Goal: Check status: Check status

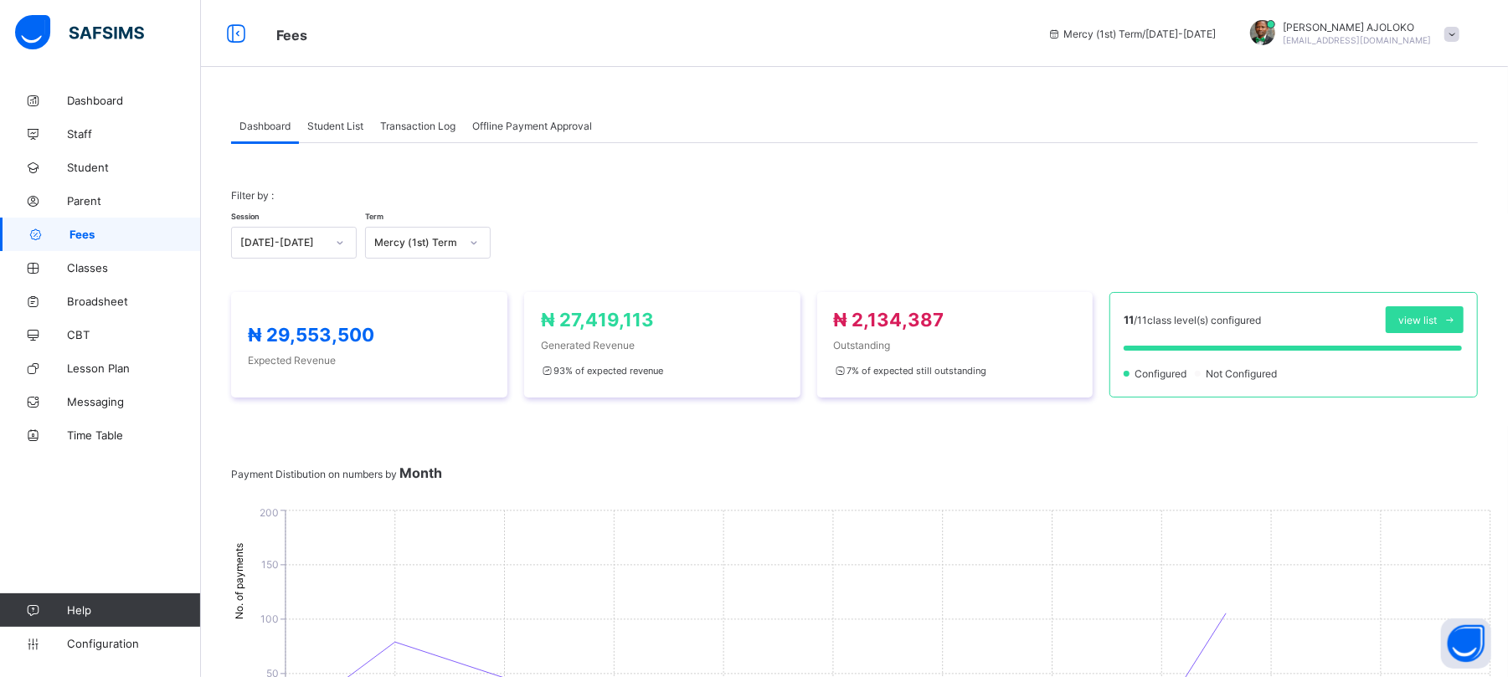
click at [332, 131] on span "Student List" at bounding box center [335, 126] width 56 height 13
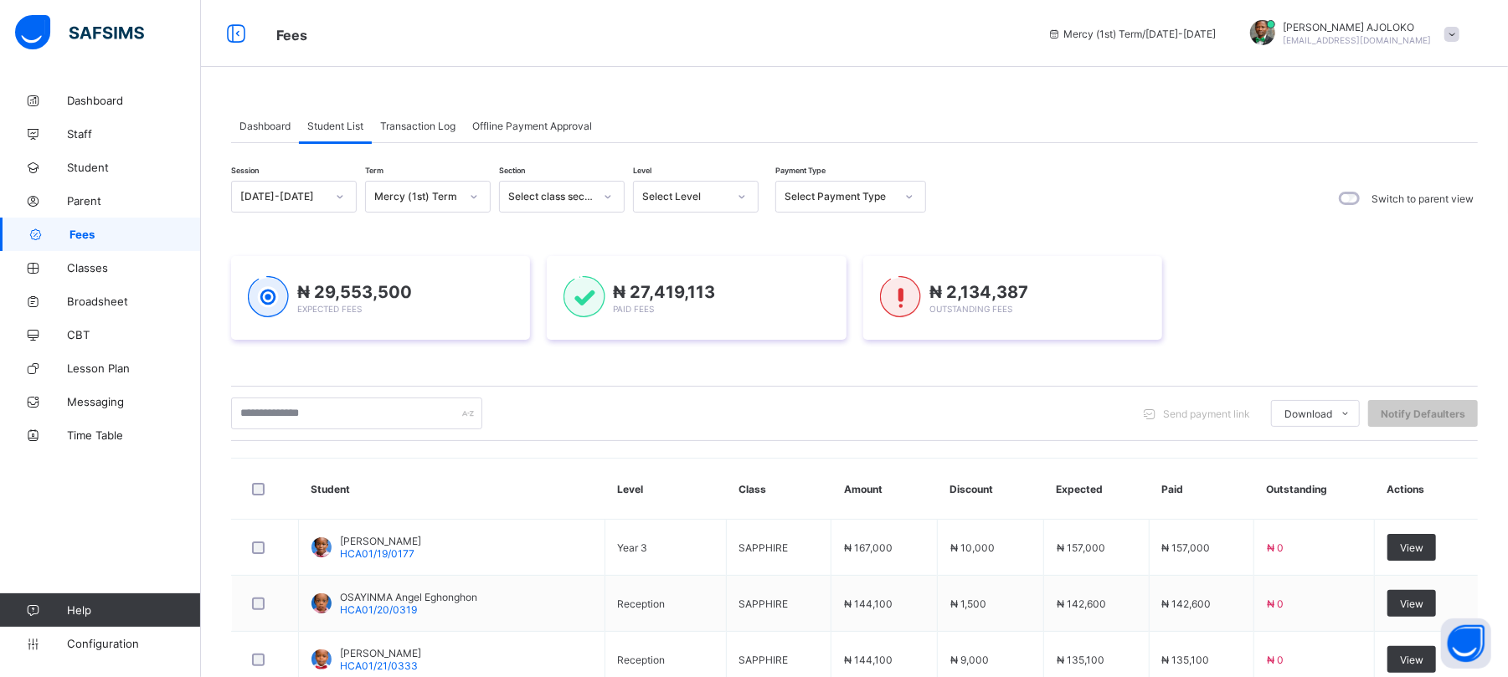
click at [332, 131] on span "Student List" at bounding box center [335, 126] width 56 height 13
click at [336, 417] on input "text" at bounding box center [356, 414] width 251 height 32
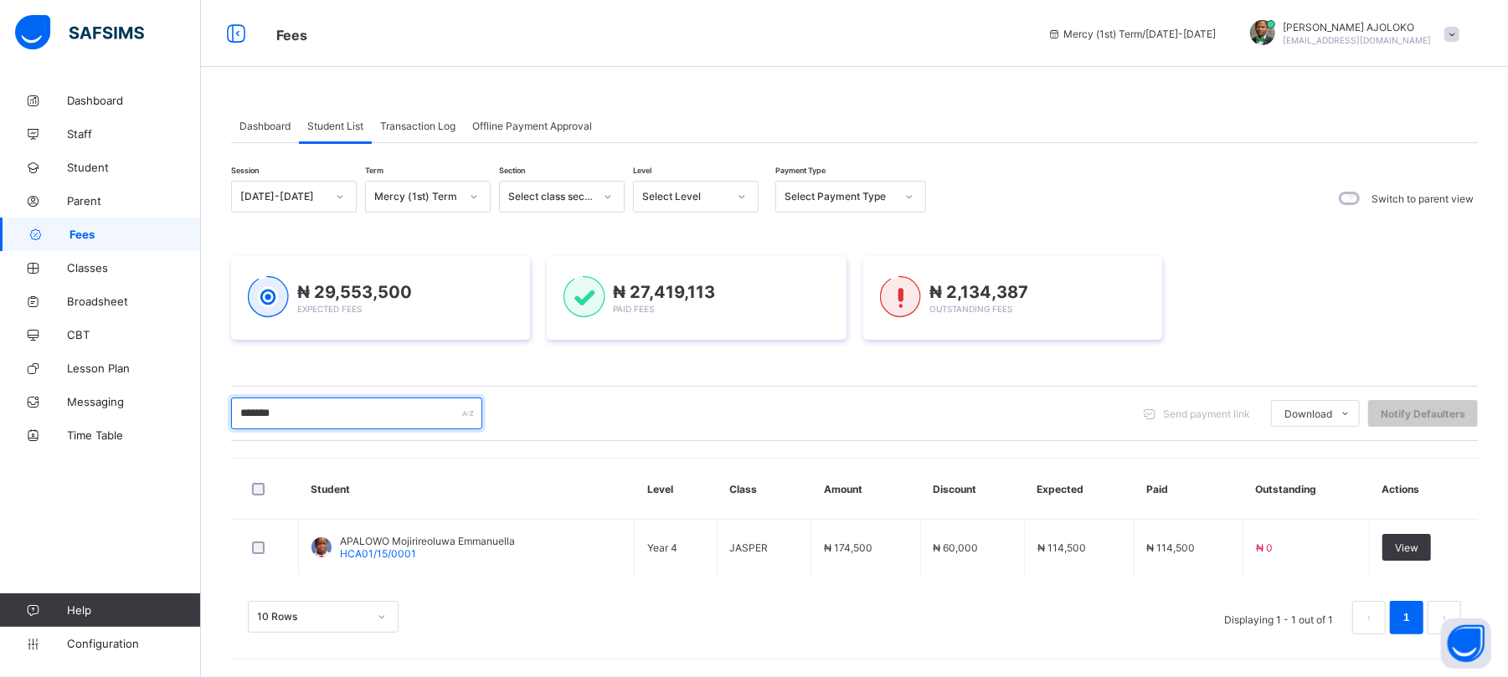
type input "*******"
drag, startPoint x: 335, startPoint y: 192, endPoint x: 336, endPoint y: 215, distance: 23.5
click at [339, 192] on icon at bounding box center [340, 196] width 10 height 17
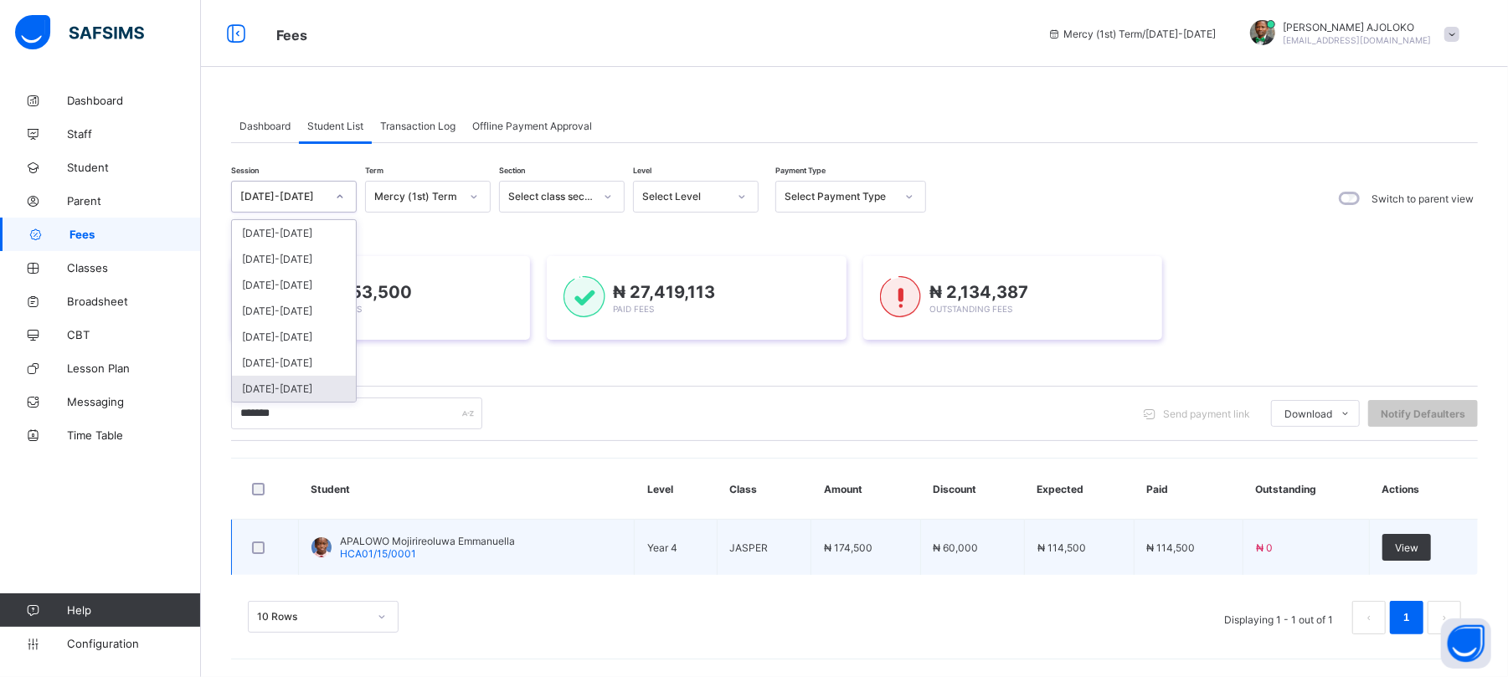
click at [430, 527] on td "APALOWO Mojirireoluwa Emmanuella HCA01/15/0001" at bounding box center [467, 548] width 336 height 56
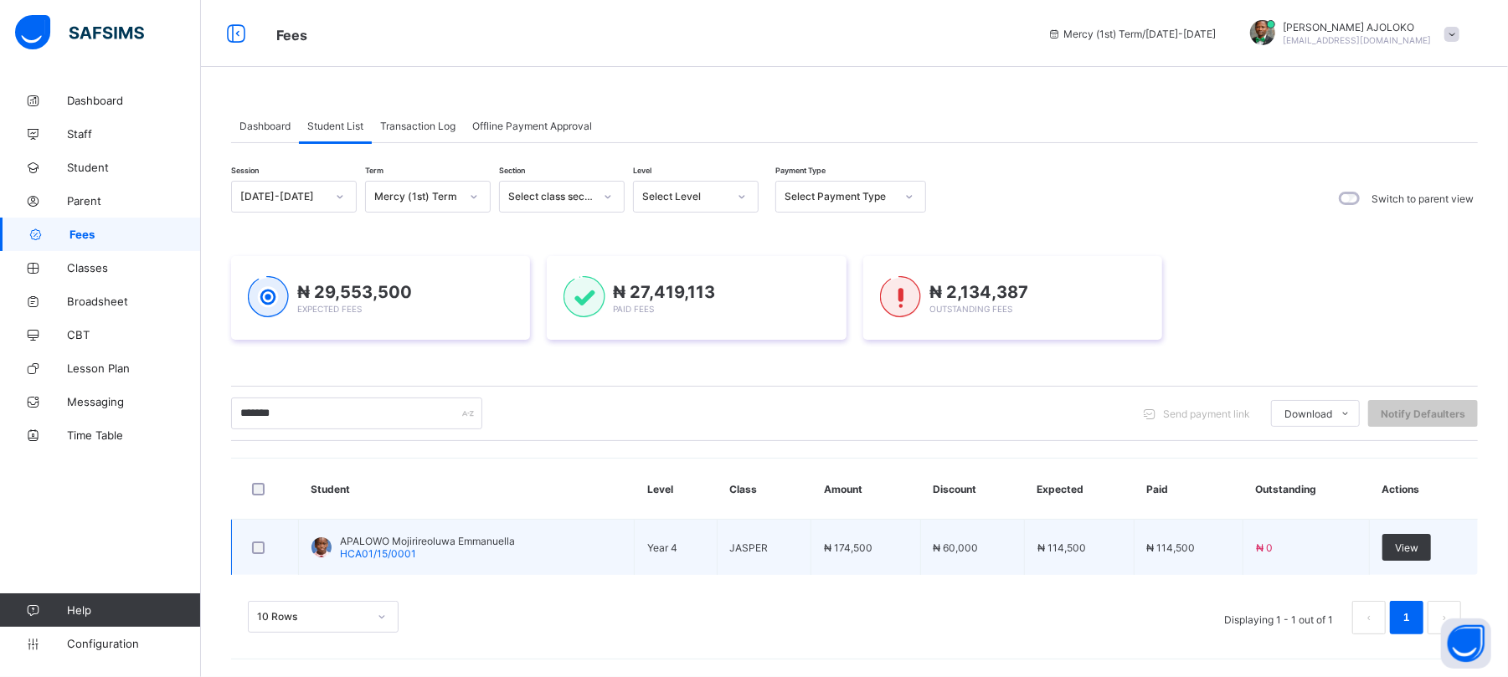
click at [392, 543] on span "APALOWO Mojirireoluwa Emmanuella" at bounding box center [427, 541] width 175 height 13
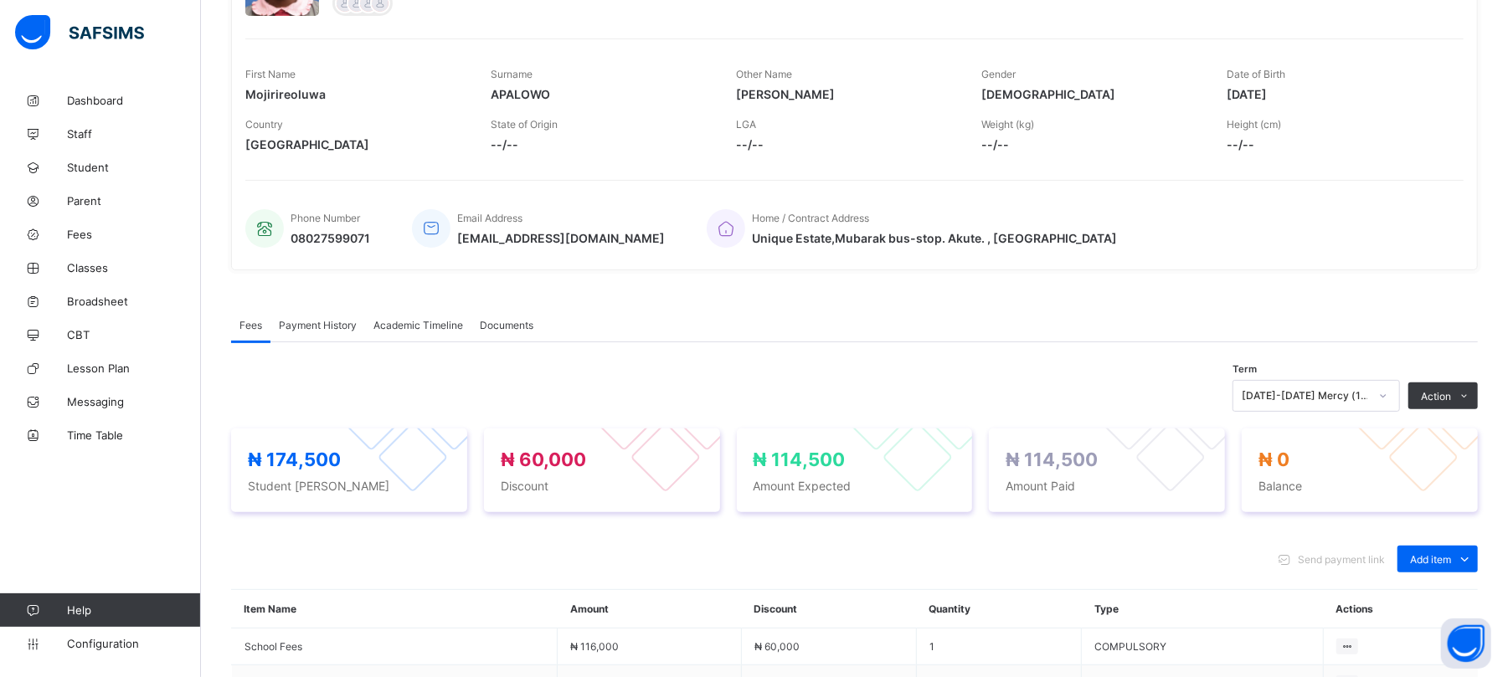
scroll to position [266, 0]
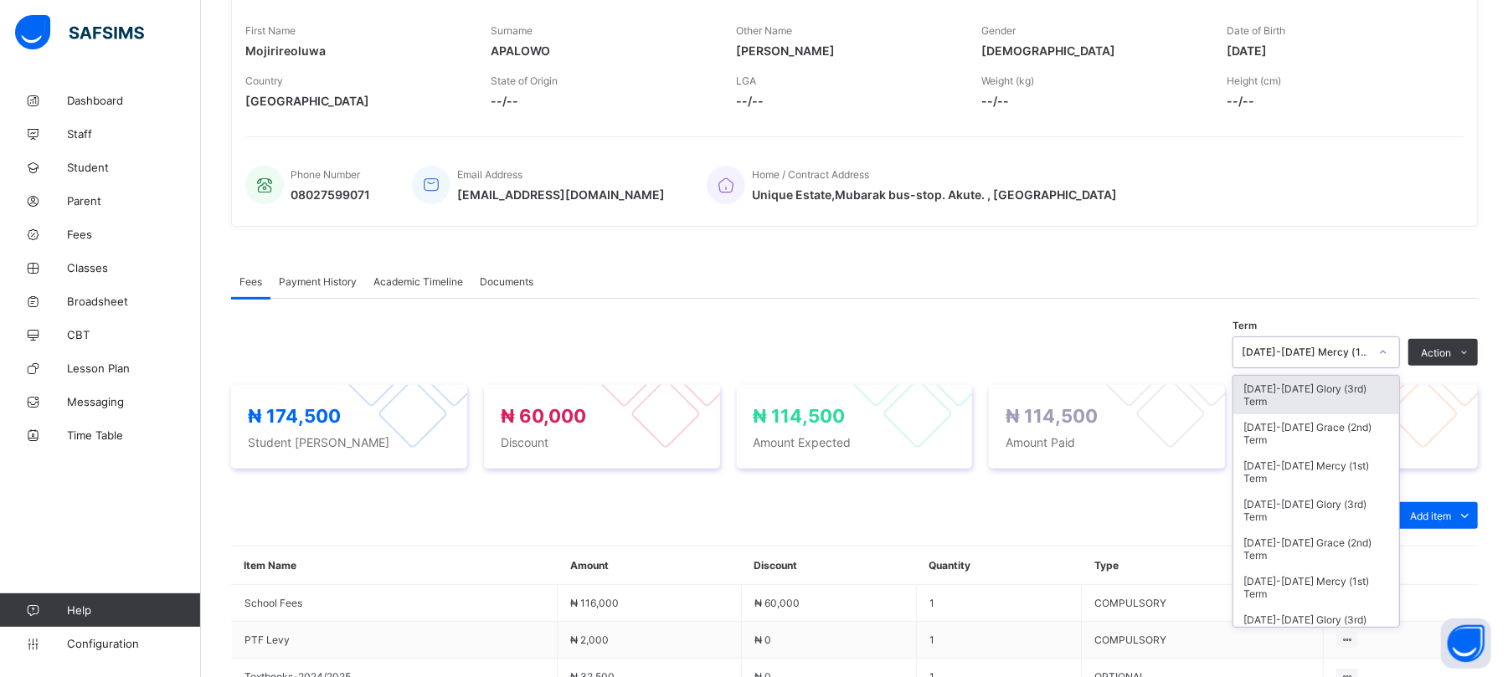
click at [1333, 352] on div "[DATE]-[DATE] Mercy (1st) Term" at bounding box center [1305, 353] width 127 height 13
click at [1318, 383] on div "[DATE]-[DATE] Glory (3rd) Term" at bounding box center [1316, 395] width 166 height 39
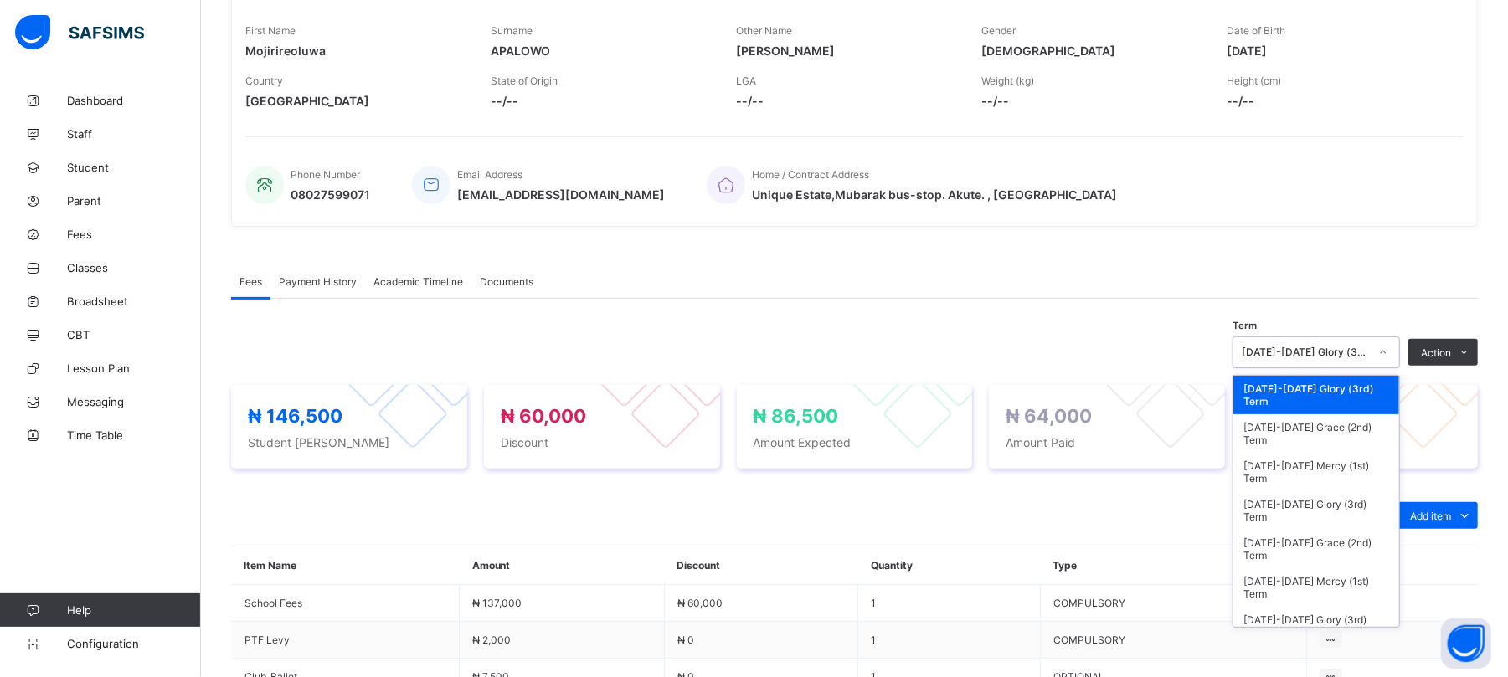
click at [1363, 347] on div "[DATE]-[DATE] Glory (3rd) Term" at bounding box center [1305, 353] width 127 height 13
click at [1338, 426] on div "[DATE]-[DATE] Grace (2nd) Term" at bounding box center [1316, 433] width 166 height 39
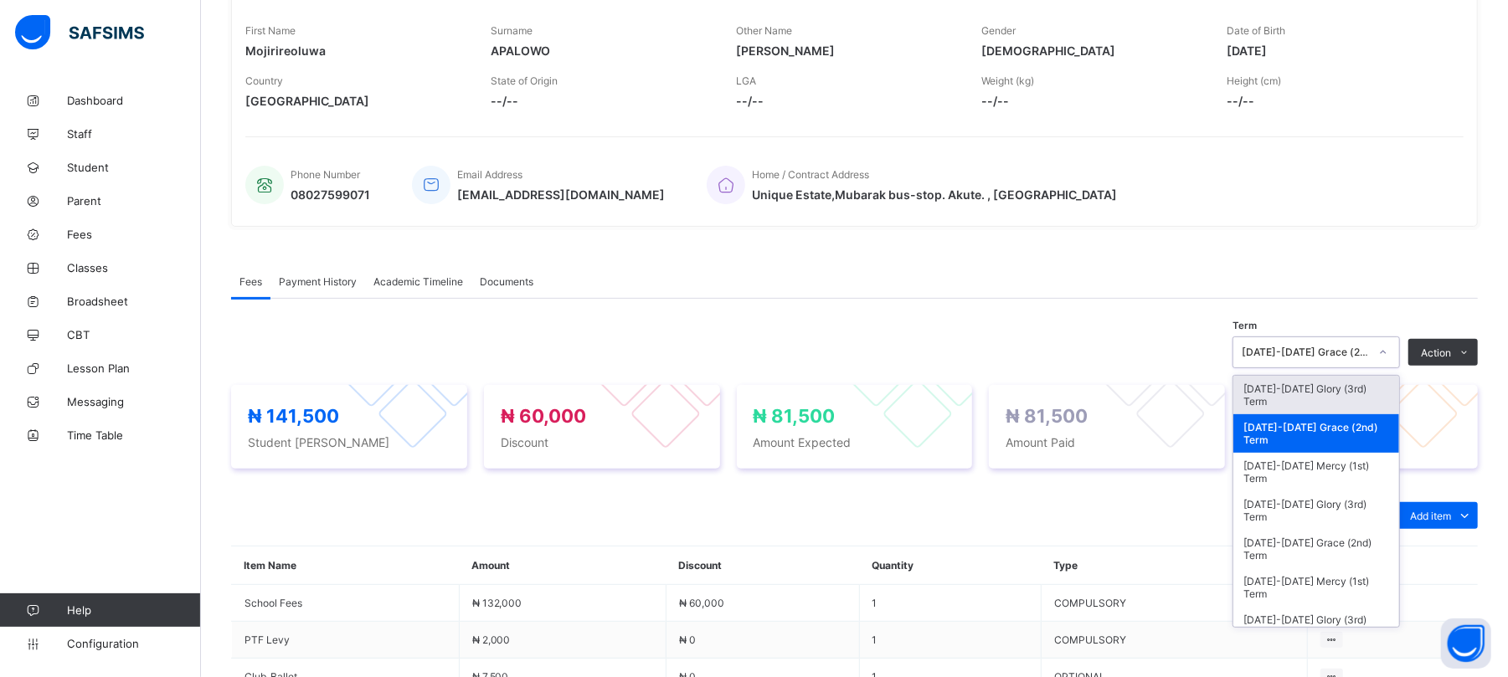
click at [1343, 348] on div "[DATE]-[DATE] Grace (2nd) Term" at bounding box center [1305, 353] width 127 height 13
click at [1314, 469] on div "[DATE]-[DATE] Mercy (1st) Term" at bounding box center [1316, 472] width 166 height 39
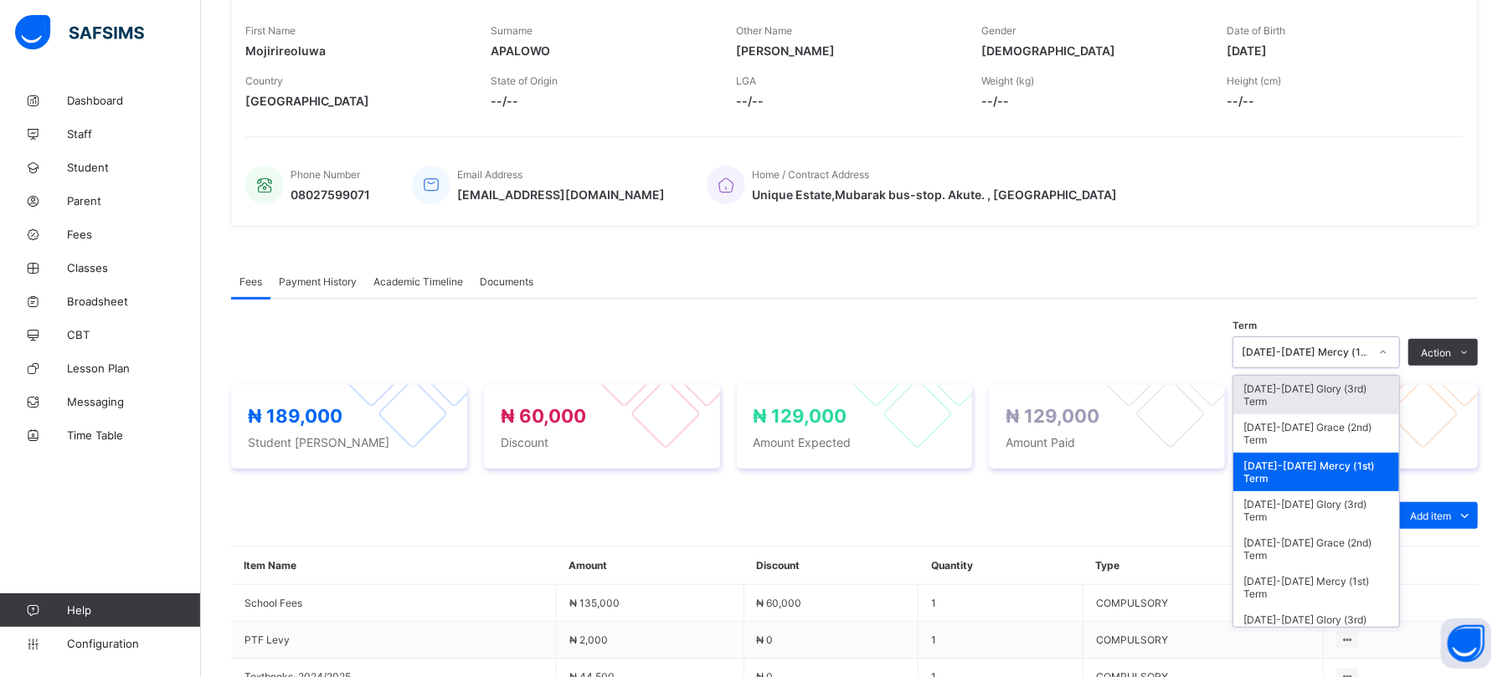
click at [1320, 355] on div "[DATE]-[DATE] Mercy (1st) Term" at bounding box center [1305, 353] width 127 height 13
click at [1311, 517] on div "[DATE]-[DATE] Glory (3rd) Term" at bounding box center [1316, 510] width 166 height 39
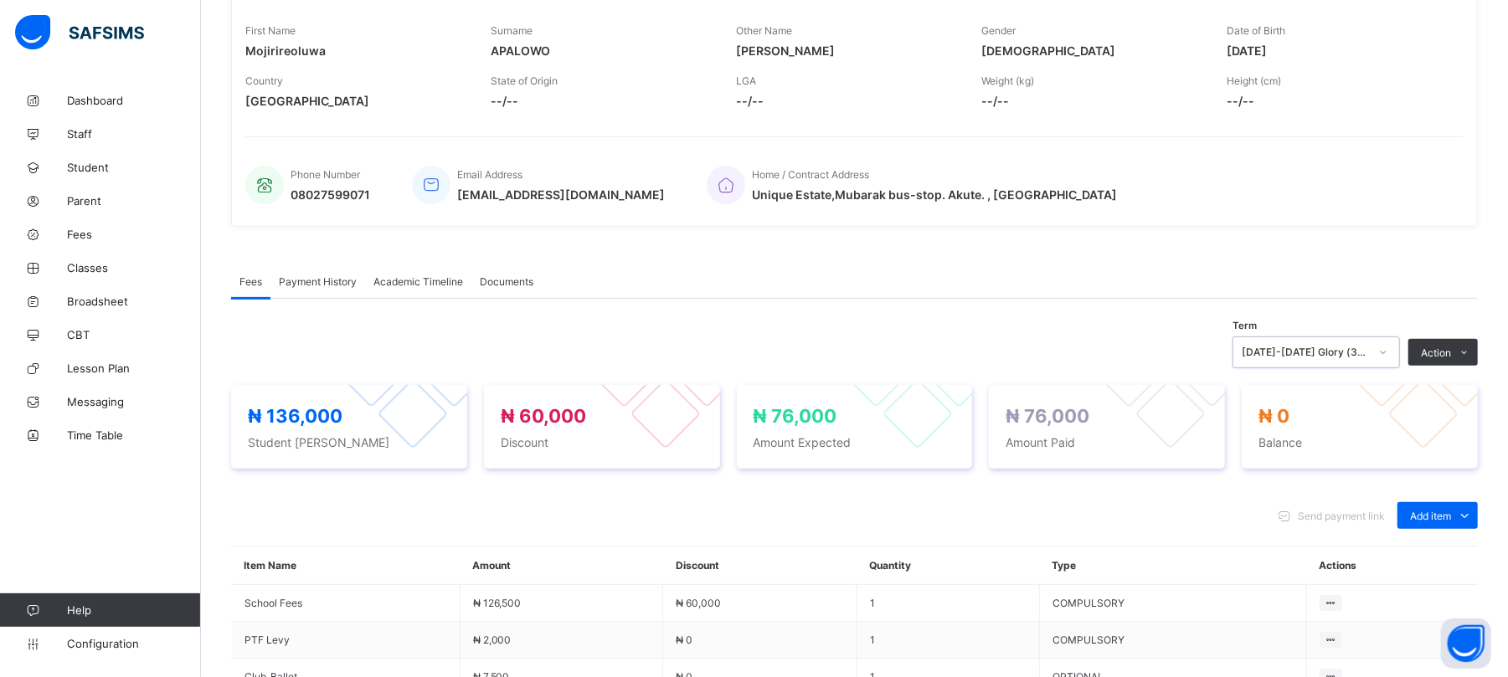
click at [245, 285] on span "Fees" at bounding box center [250, 281] width 23 height 13
click at [302, 280] on span "Payment History" at bounding box center [318, 281] width 78 height 13
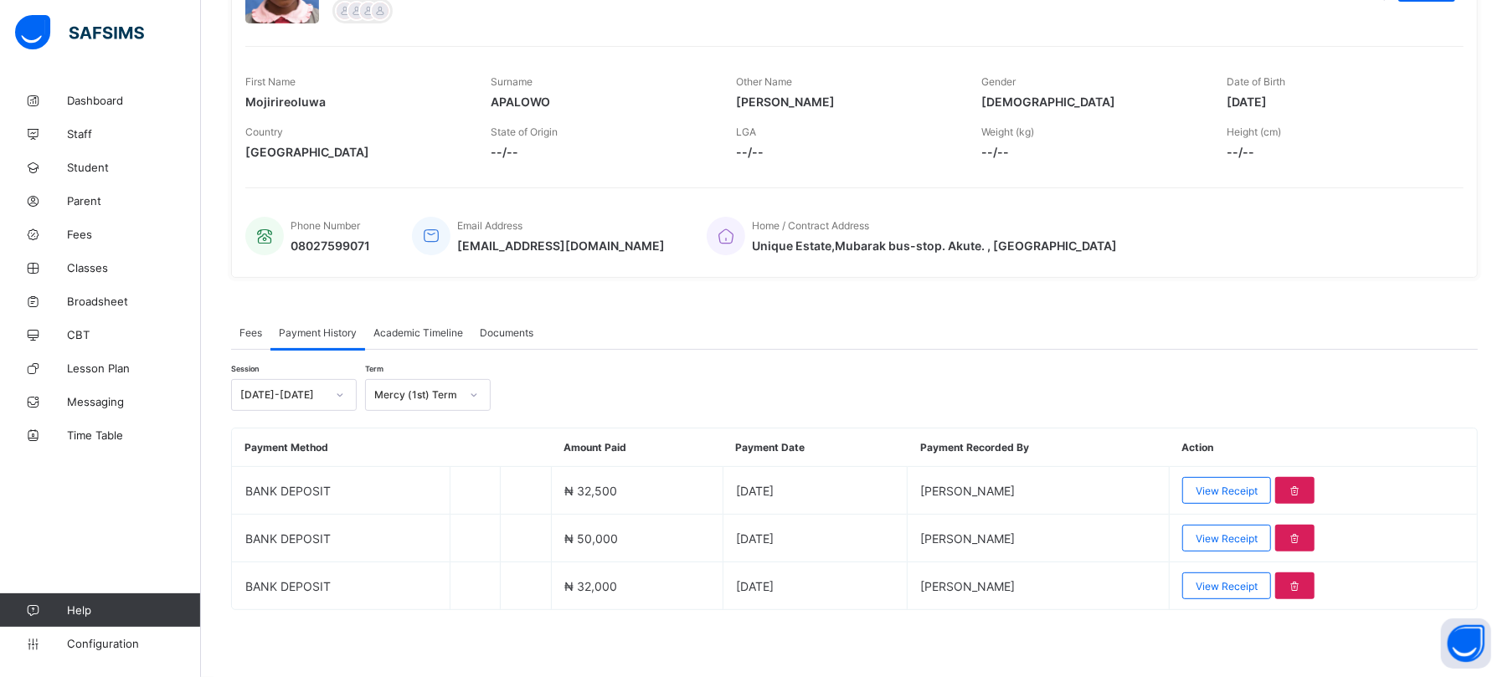
click at [330, 392] on div at bounding box center [340, 395] width 28 height 27
click at [280, 433] on div "[DATE]-[DATE]" at bounding box center [294, 432] width 124 height 26
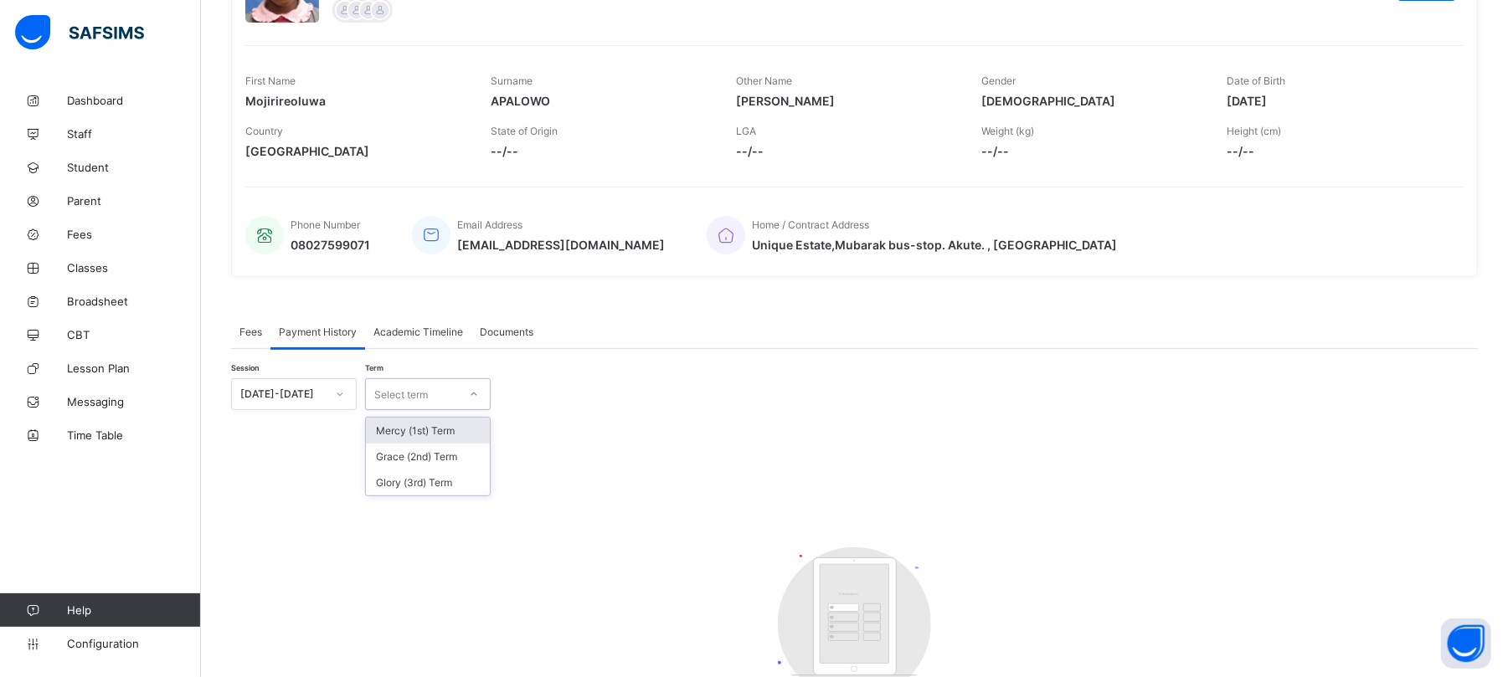
click at [412, 399] on div "Select term" at bounding box center [401, 394] width 54 height 32
click at [416, 430] on div "Mercy (1st) Term" at bounding box center [428, 431] width 124 height 26
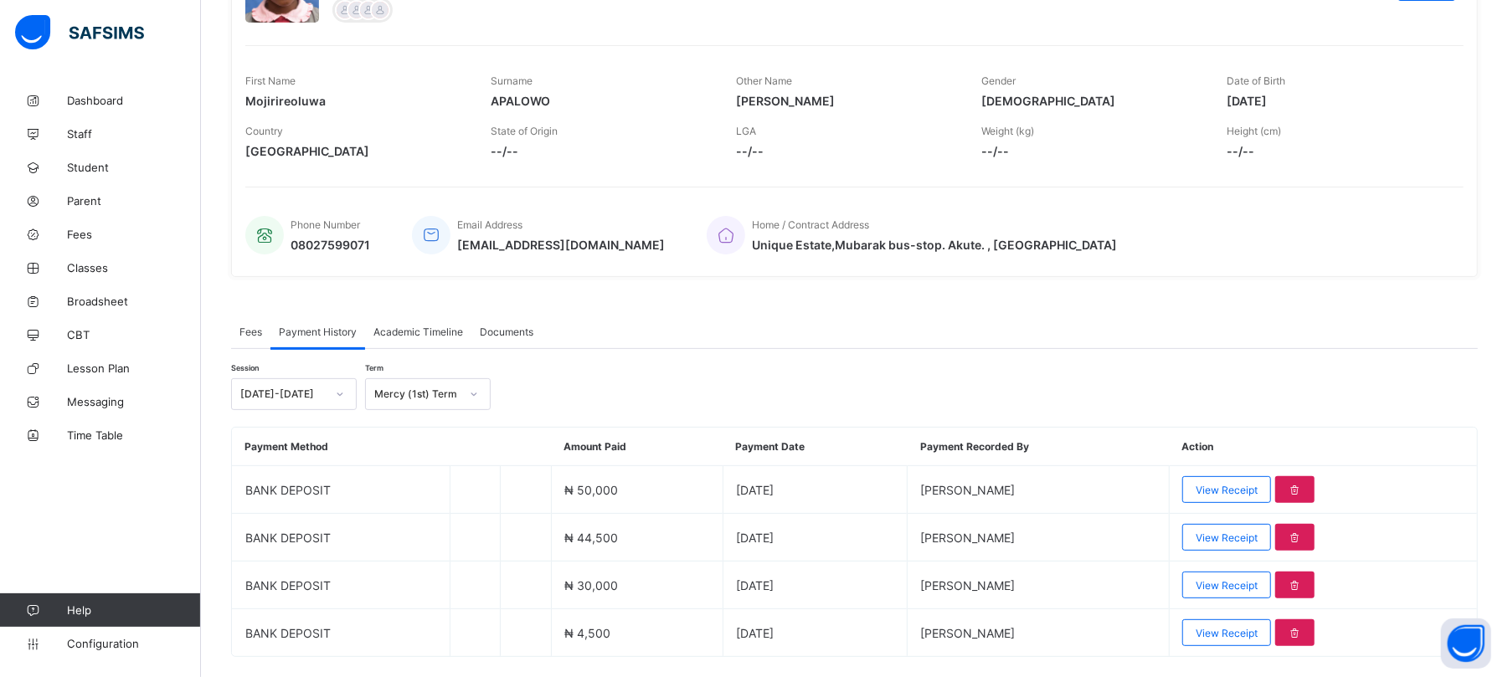
click at [252, 330] on span "Fees" at bounding box center [250, 332] width 23 height 13
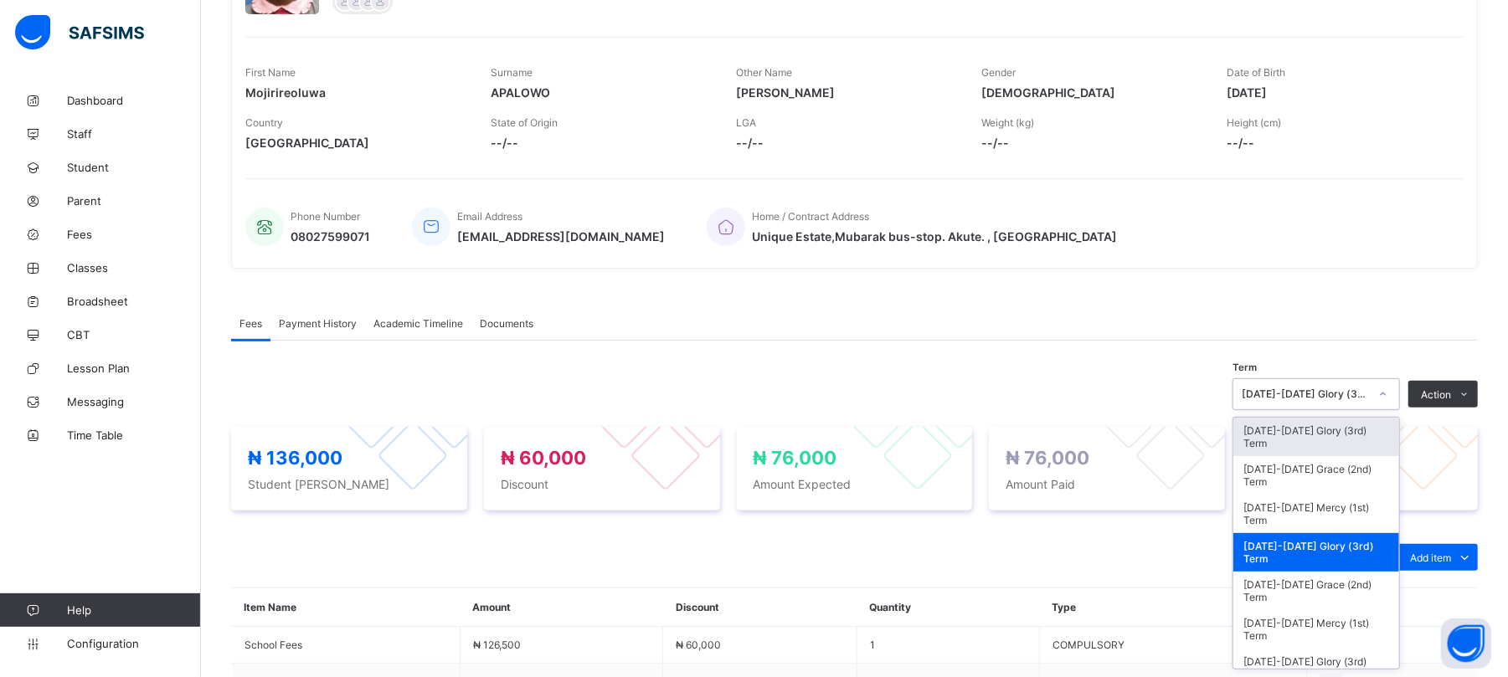
click at [1363, 399] on div "[DATE]-[DATE] Glory (3rd) Term" at bounding box center [1305, 394] width 127 height 13
click at [1344, 434] on div "[DATE]-[DATE] Glory (3rd) Term" at bounding box center [1316, 436] width 166 height 39
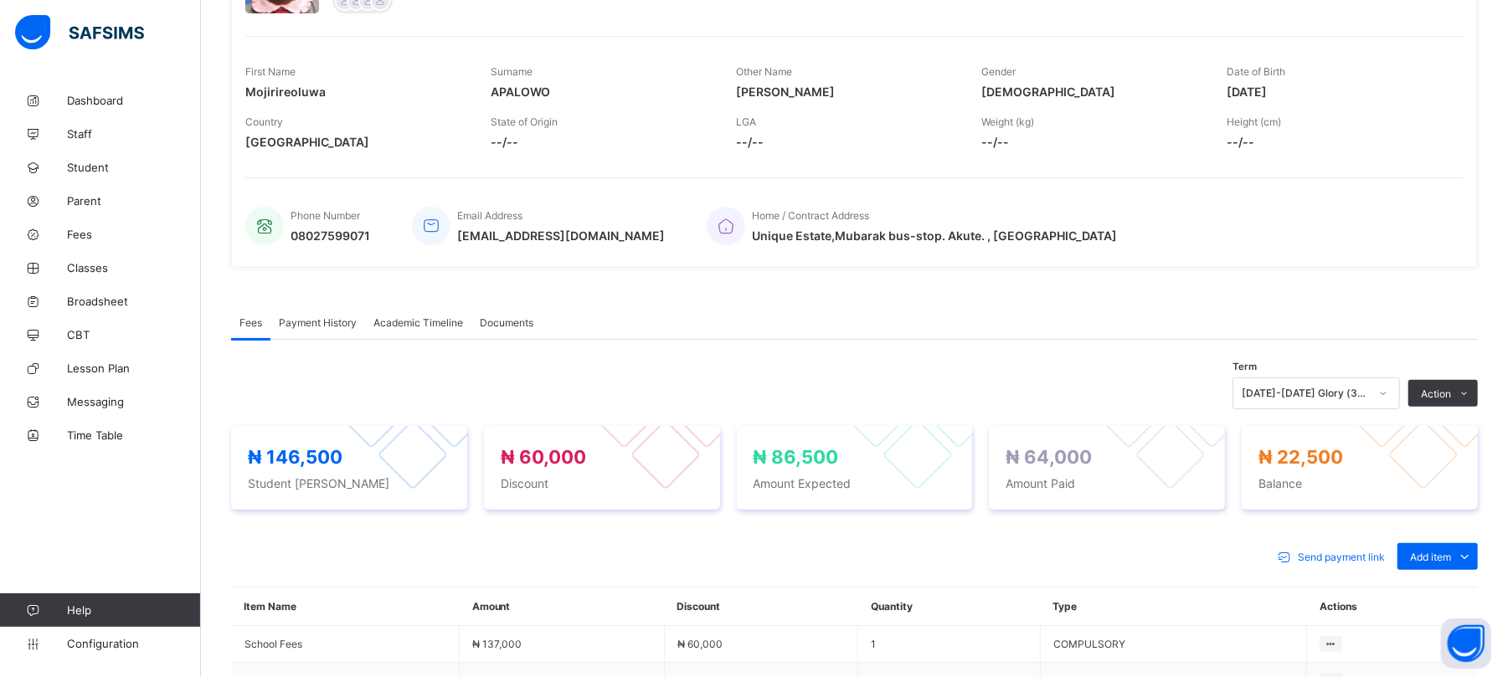
click at [303, 316] on div "Payment History" at bounding box center [317, 322] width 95 height 33
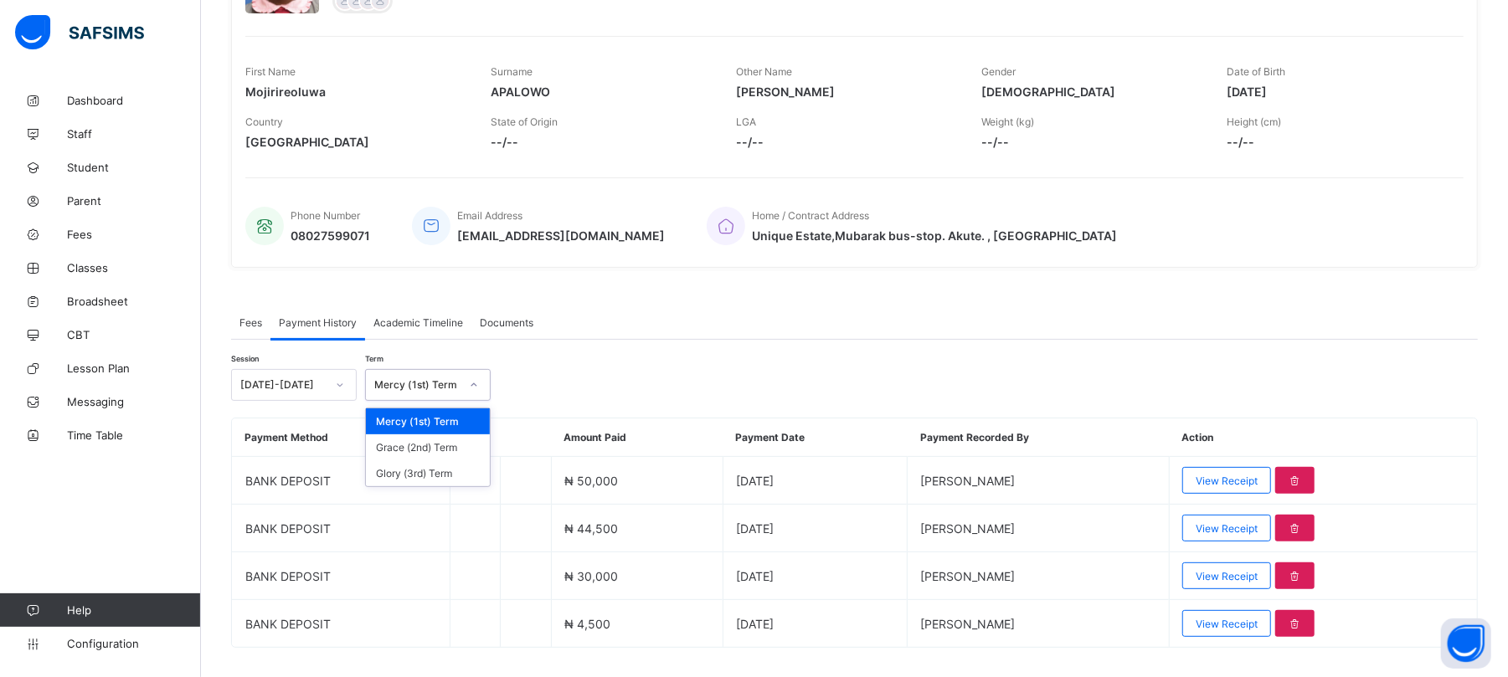
click at [455, 383] on div "Mercy (1st) Term" at bounding box center [416, 385] width 85 height 13
click at [433, 447] on div "Grace (2nd) Term" at bounding box center [428, 448] width 124 height 26
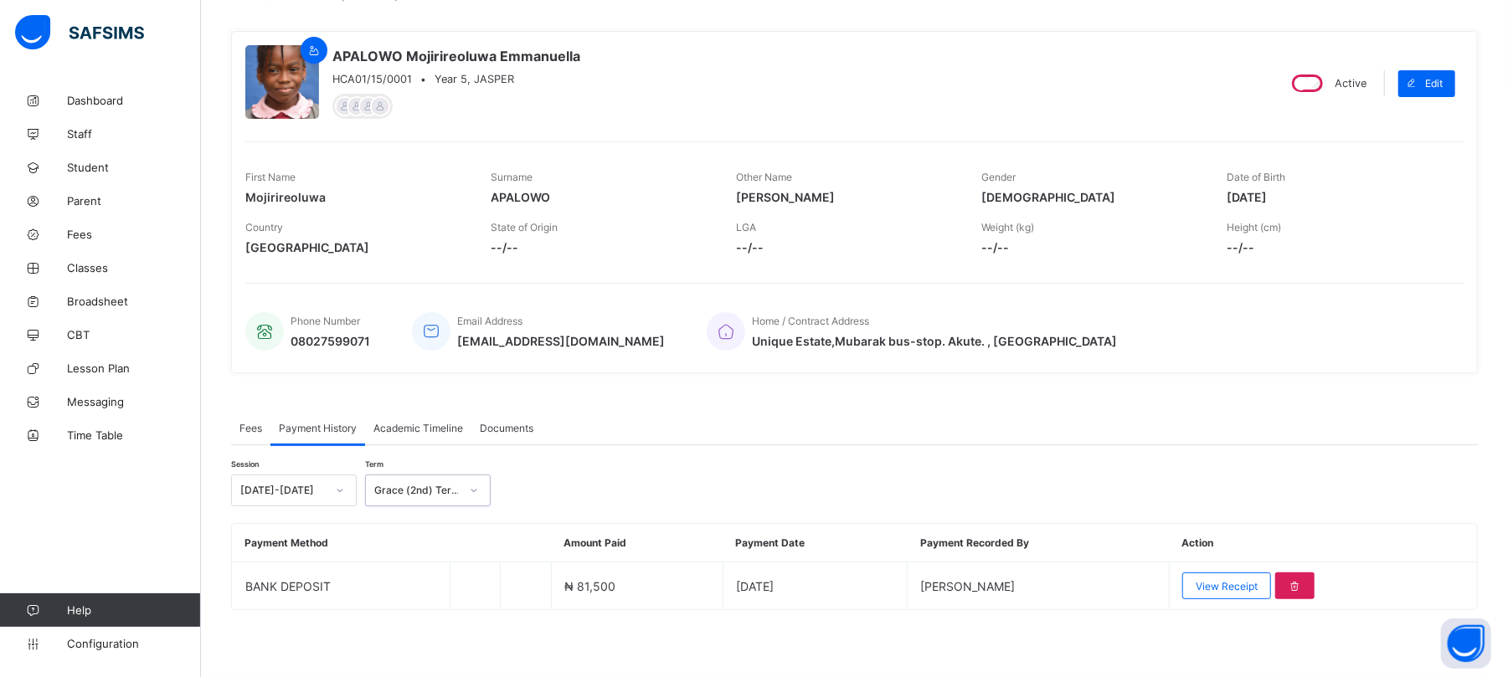
scroll to position [121, 0]
click at [432, 494] on div "Grace (2nd) Term" at bounding box center [416, 491] width 85 height 13
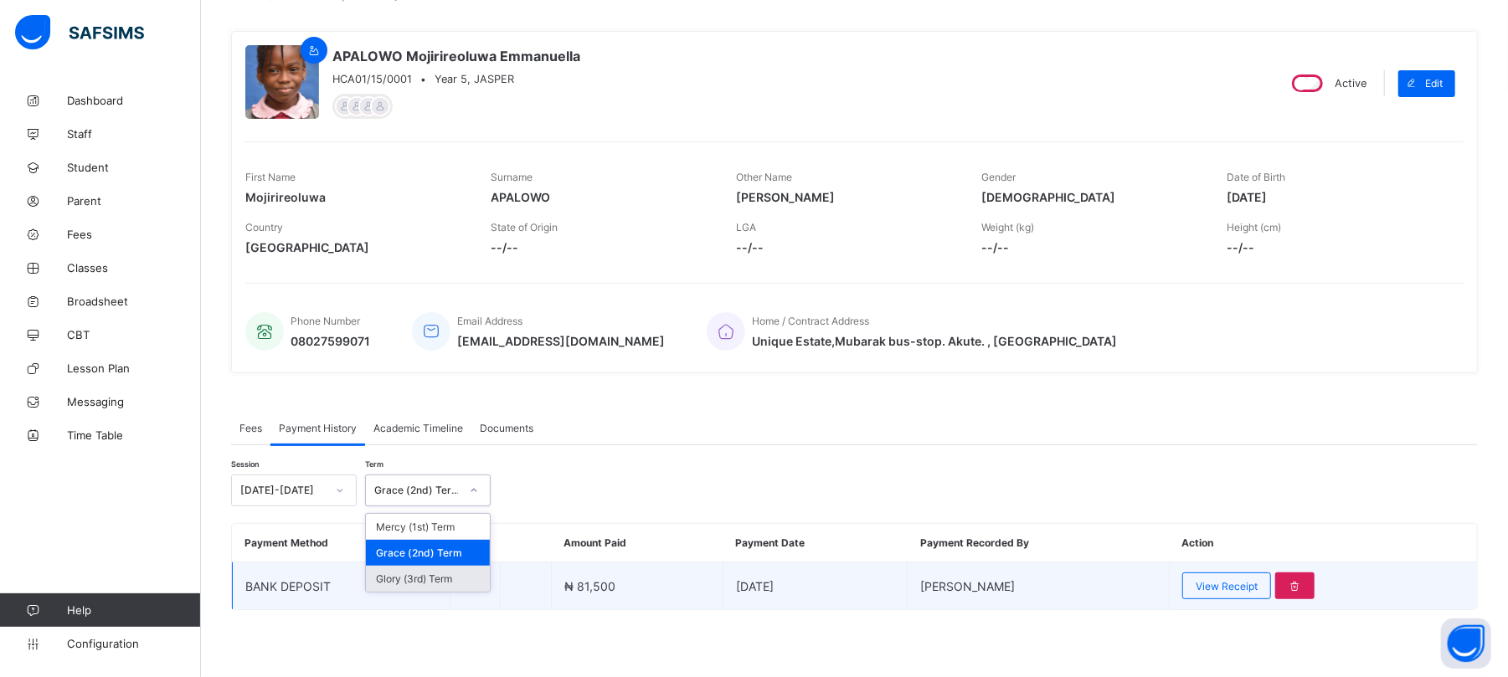
click at [434, 581] on div "Glory (3rd) Term" at bounding box center [428, 579] width 124 height 26
